Goal: Information Seeking & Learning: Compare options

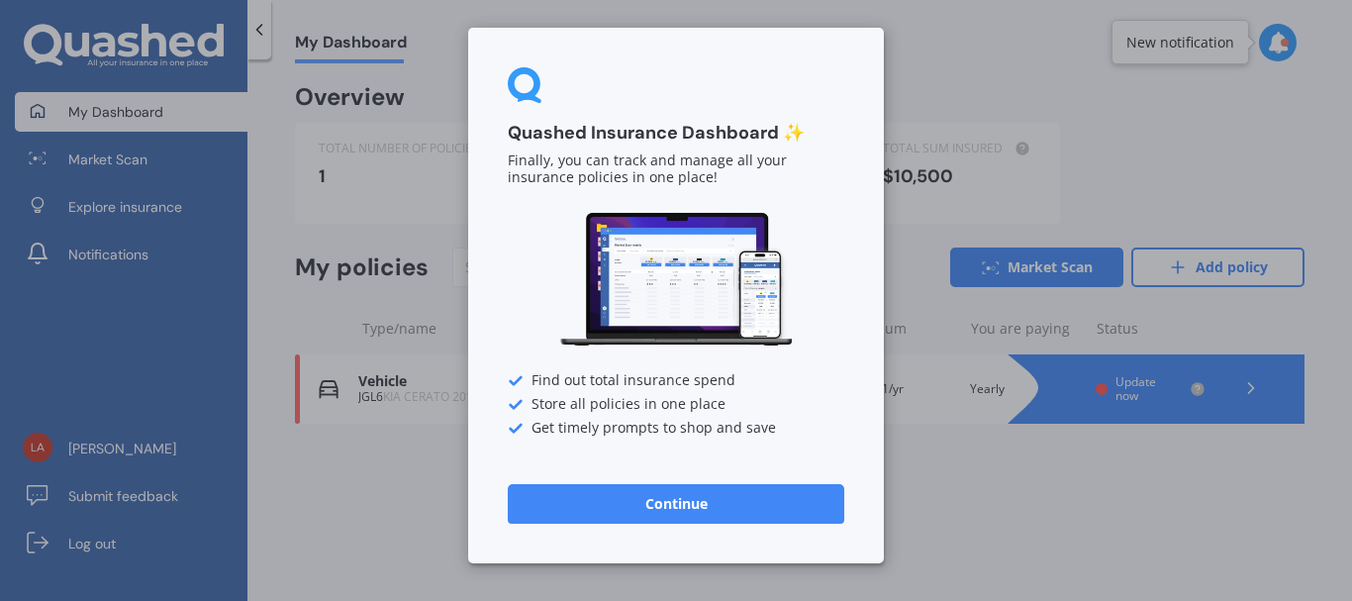
click at [680, 505] on button "Continue" at bounding box center [676, 504] width 336 height 40
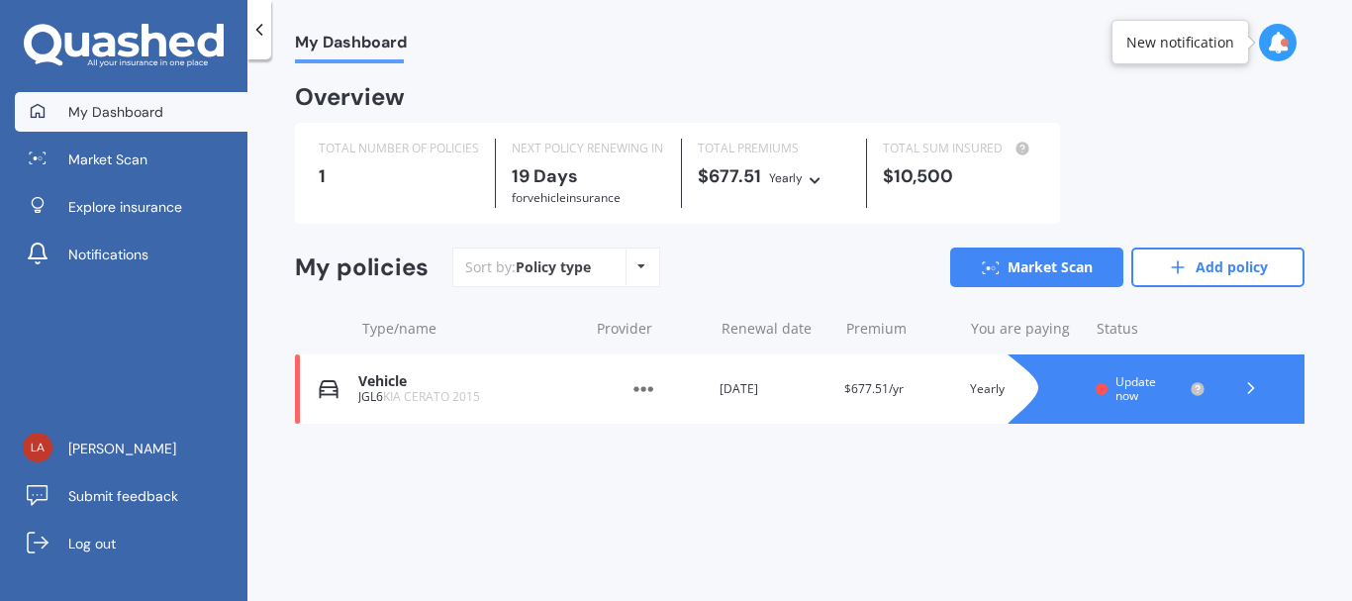
click at [640, 268] on icon at bounding box center [641, 266] width 8 height 12
click at [630, 308] on span "Policy type" at bounding box center [605, 310] width 75 height 19
click at [637, 272] on icon at bounding box center [641, 266] width 8 height 12
click at [618, 314] on span "Policy type" at bounding box center [605, 310] width 75 height 19
click at [638, 269] on icon at bounding box center [641, 266] width 8 height 12
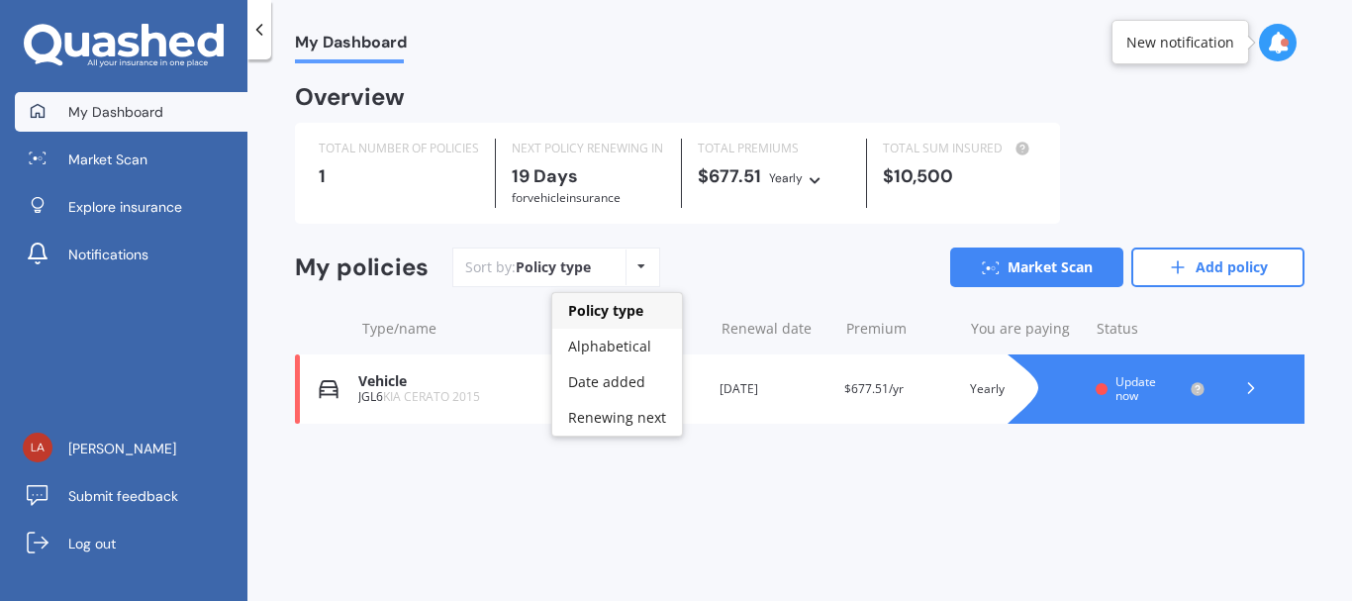
click at [624, 339] on span "Alphabetical" at bounding box center [609, 345] width 83 height 19
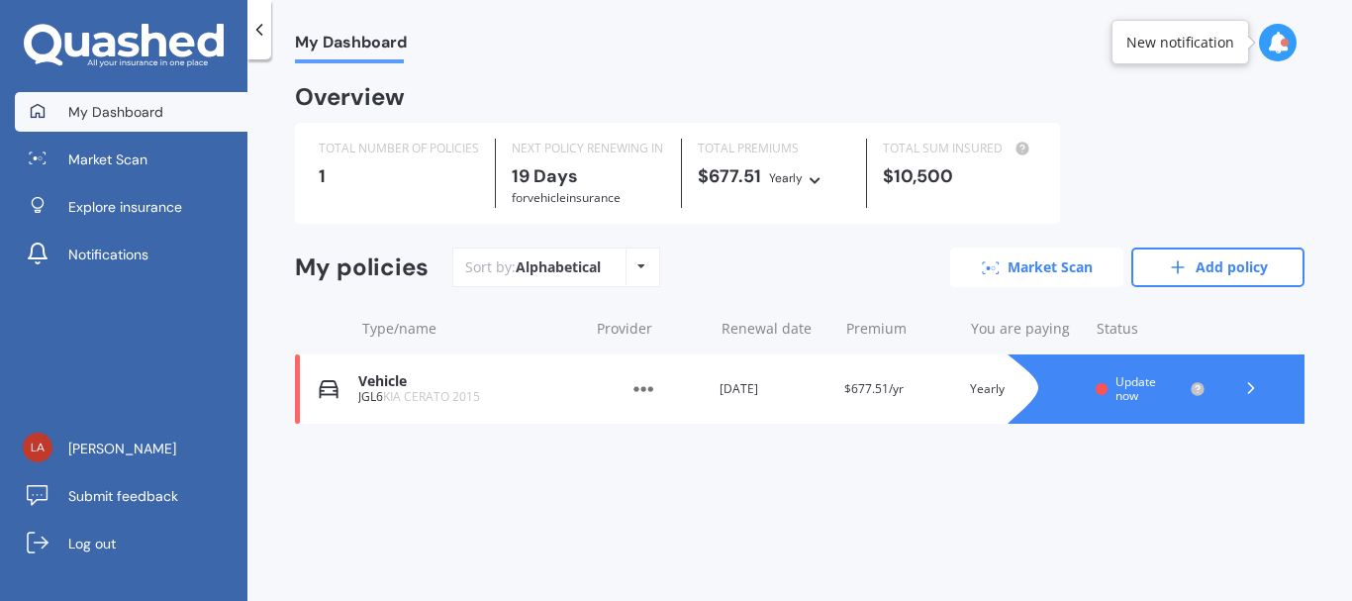
click at [1032, 268] on link "Market Scan" at bounding box center [1036, 267] width 173 height 40
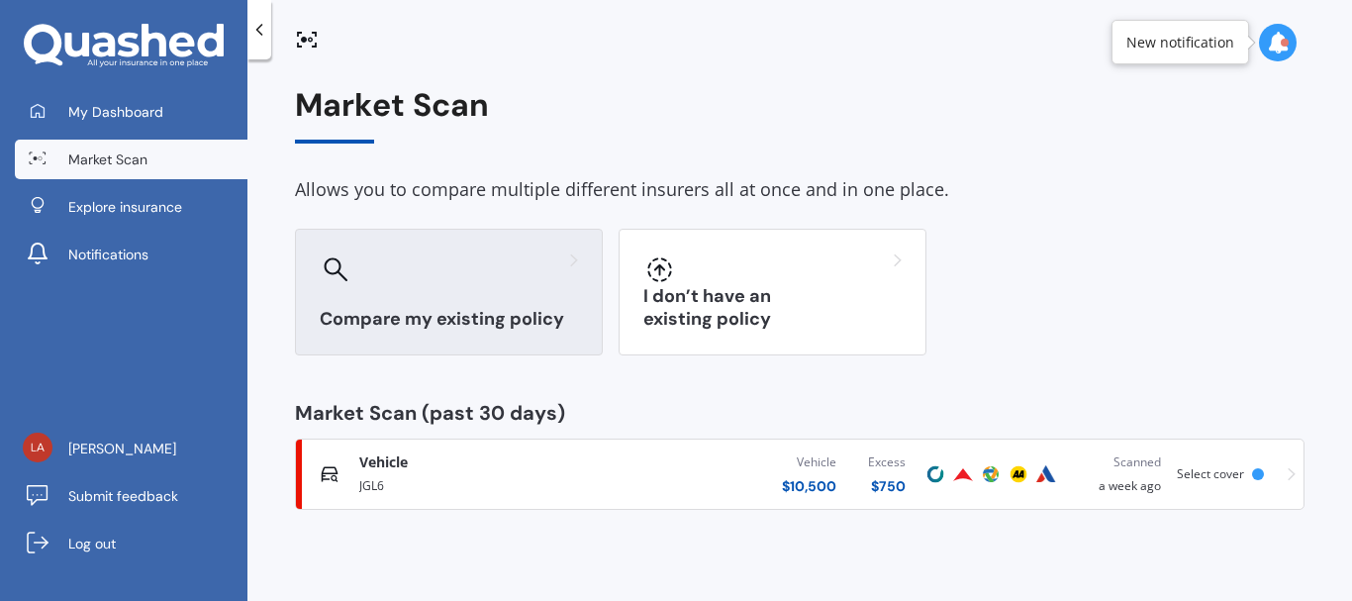
click at [443, 273] on div at bounding box center [449, 269] width 258 height 32
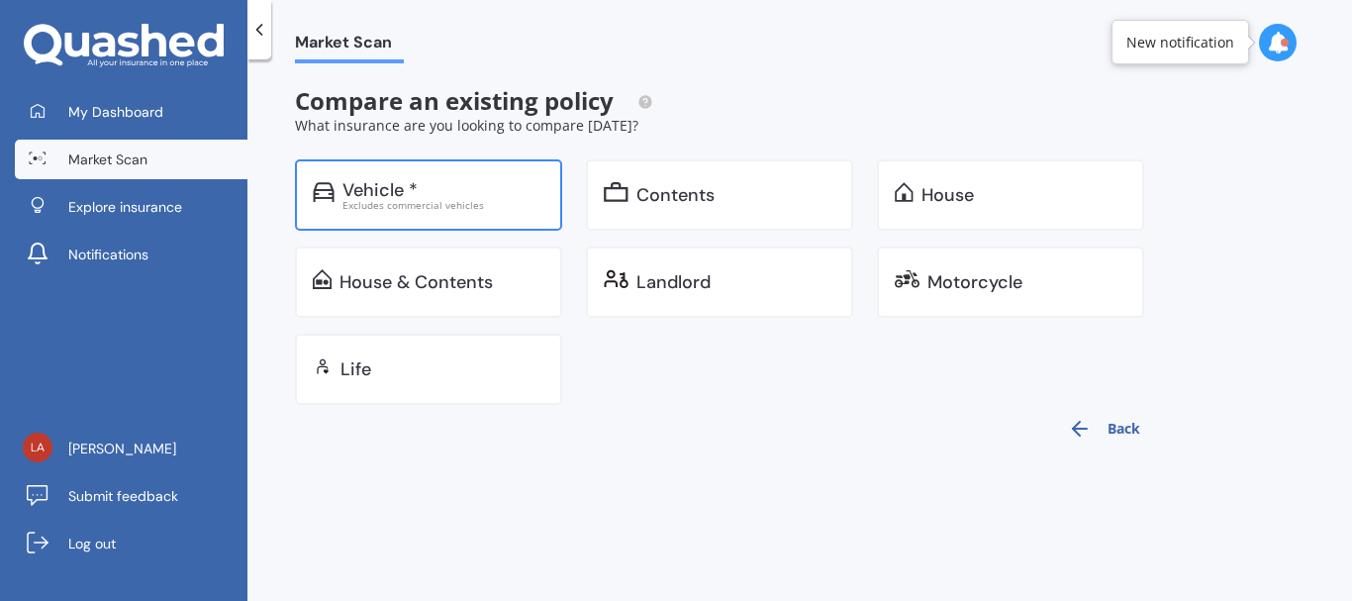
click at [393, 186] on div "Vehicle *" at bounding box center [379, 190] width 75 height 20
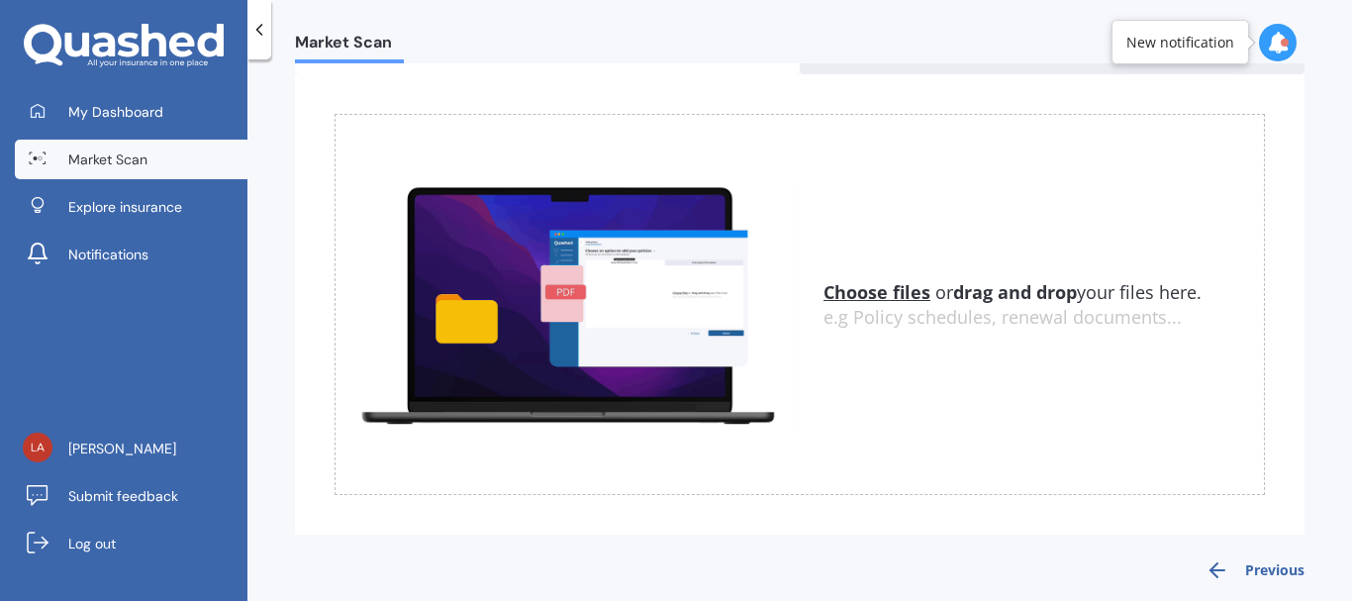
scroll to position [145, 0]
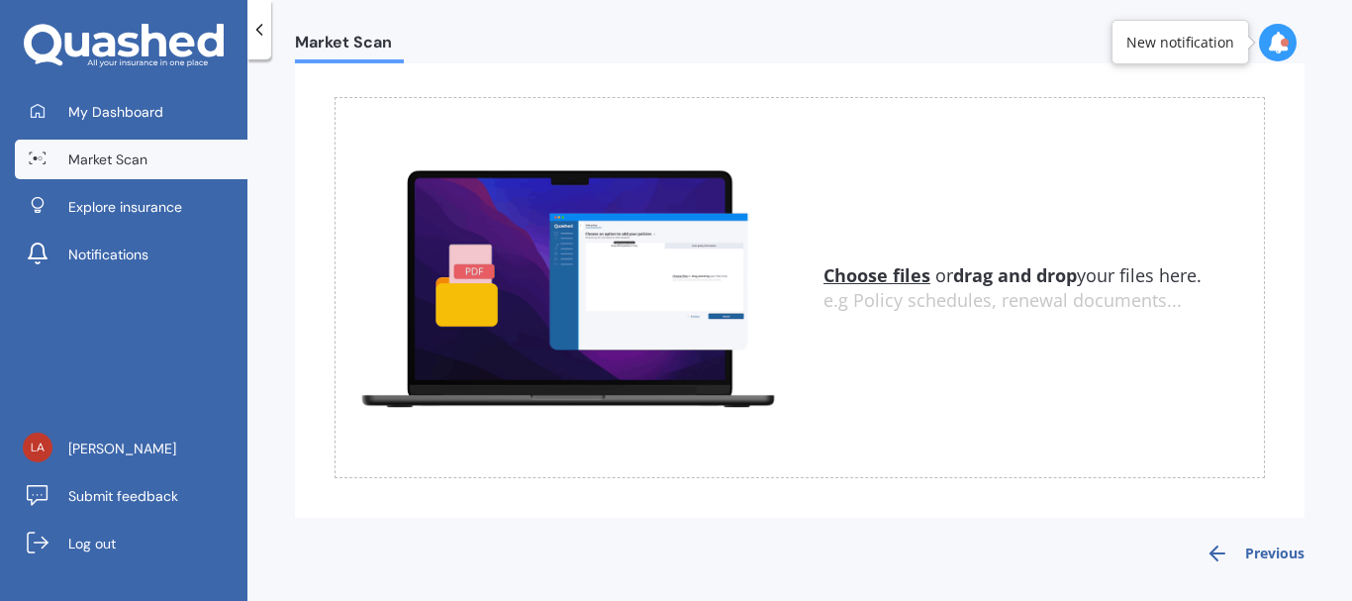
click at [1167, 49] on div "New notification" at bounding box center [1180, 43] width 108 height 20
click at [1283, 37] on icon at bounding box center [1278, 43] width 22 height 22
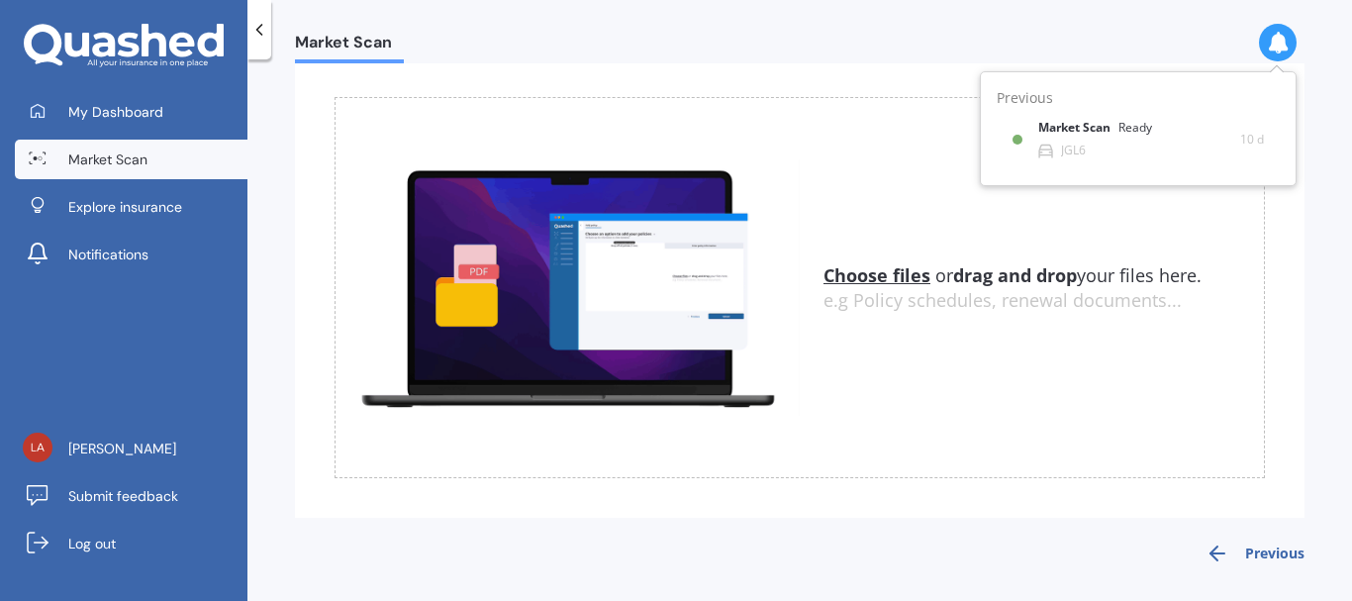
click at [947, 135] on div "Choose files or drag and drop your files here. Choose files or photos e.g Polic…" at bounding box center [799, 287] width 930 height 381
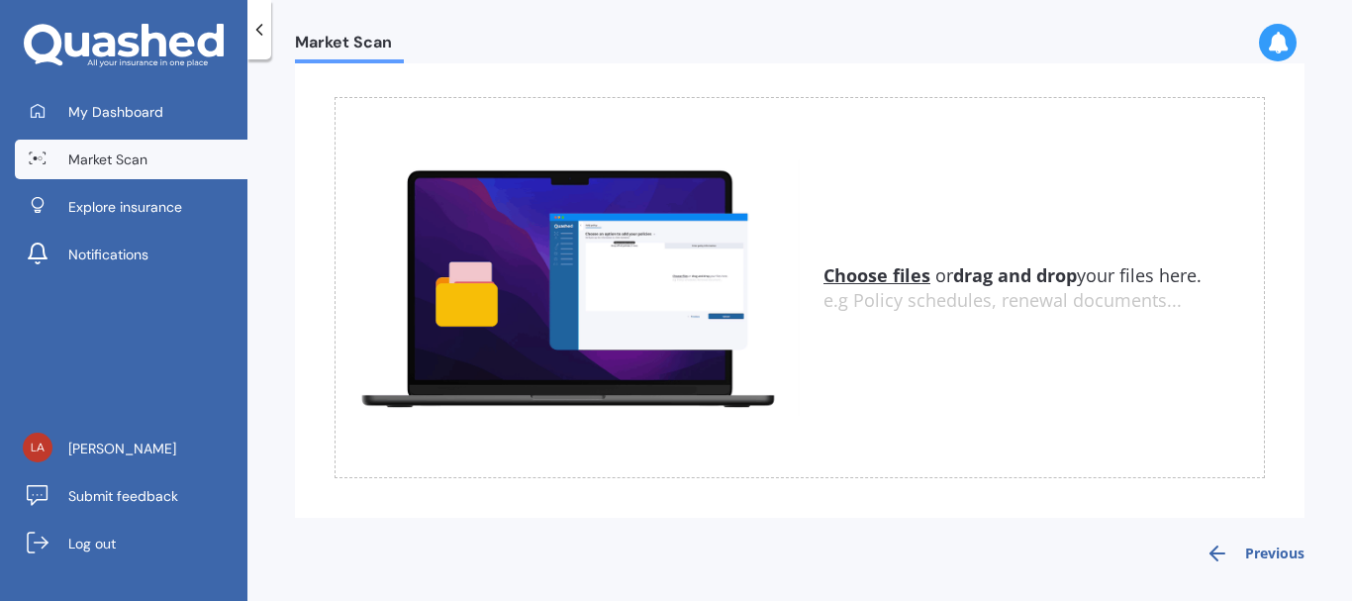
click at [872, 271] on u "Choose files" at bounding box center [876, 275] width 107 height 24
